Goal: Task Accomplishment & Management: Use online tool/utility

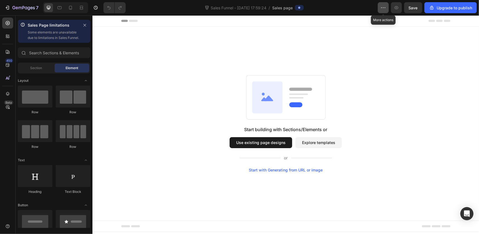
click at [381, 11] on button "button" at bounding box center [383, 7] width 11 height 11
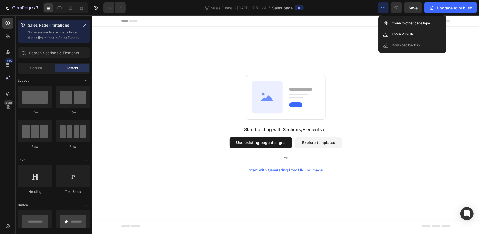
click at [238, 143] on button "Use existing page designs" at bounding box center [261, 142] width 63 height 11
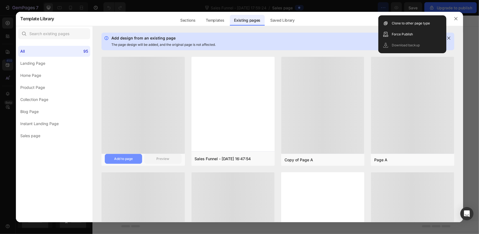
click at [130, 156] on div "Add to page" at bounding box center [123, 158] width 19 height 5
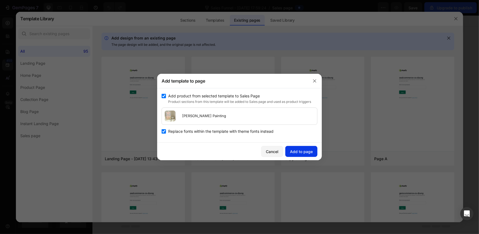
click at [298, 152] on div "Add to page" at bounding box center [301, 152] width 23 height 6
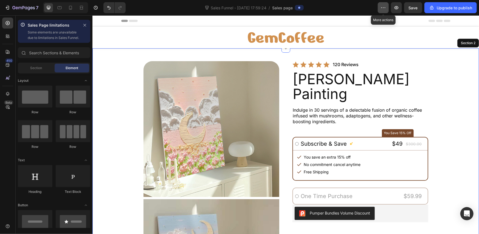
click at [380, 9] on button "button" at bounding box center [383, 7] width 11 height 11
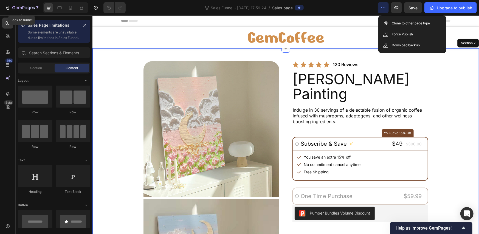
click at [15, 11] on div "7" at bounding box center [25, 7] width 26 height 7
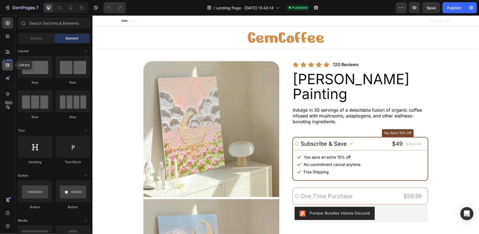
click at [9, 65] on icon at bounding box center [7, 64] width 5 height 5
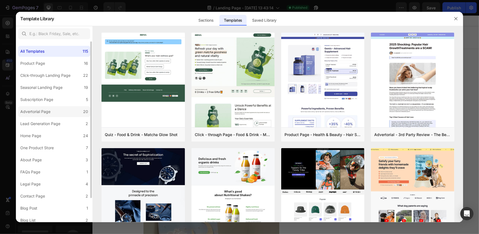
click at [51, 110] on div "Advertorial Page" at bounding box center [36, 111] width 32 height 7
